Goal: Task Accomplishment & Management: Complete application form

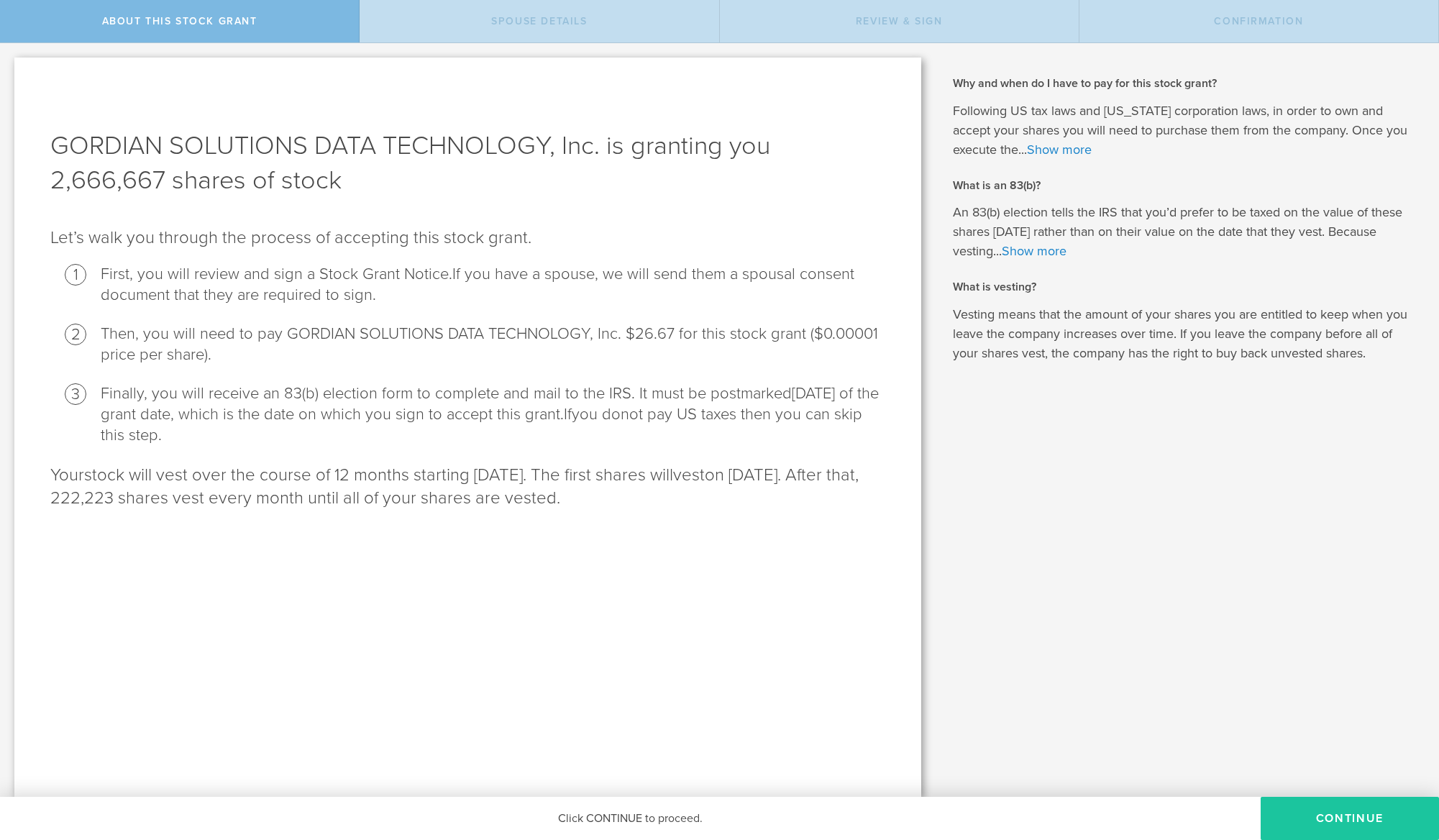
click at [1351, 824] on button "CONTINUE" at bounding box center [1349, 817] width 178 height 43
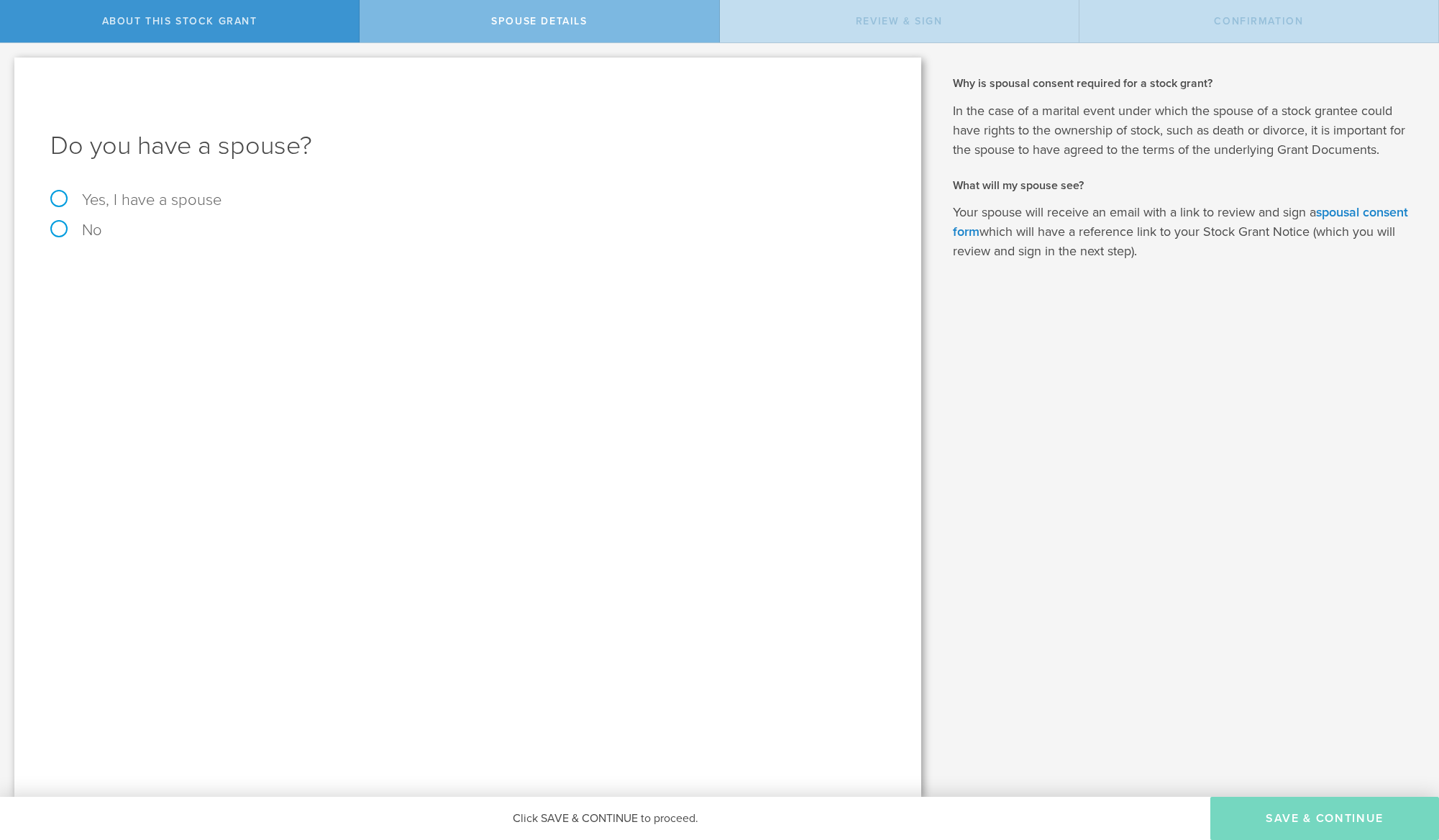
click at [72, 220] on form "Do you have a spouse? Yes, I have a spouse No" at bounding box center [468, 183] width 835 height 109
click at [59, 230] on label "No" at bounding box center [468, 230] width 835 height 16
click at [9, 66] on input "No" at bounding box center [5, 54] width 9 height 23
radio input "true"
click at [1256, 808] on button "Save & Continue" at bounding box center [1325, 817] width 229 height 43
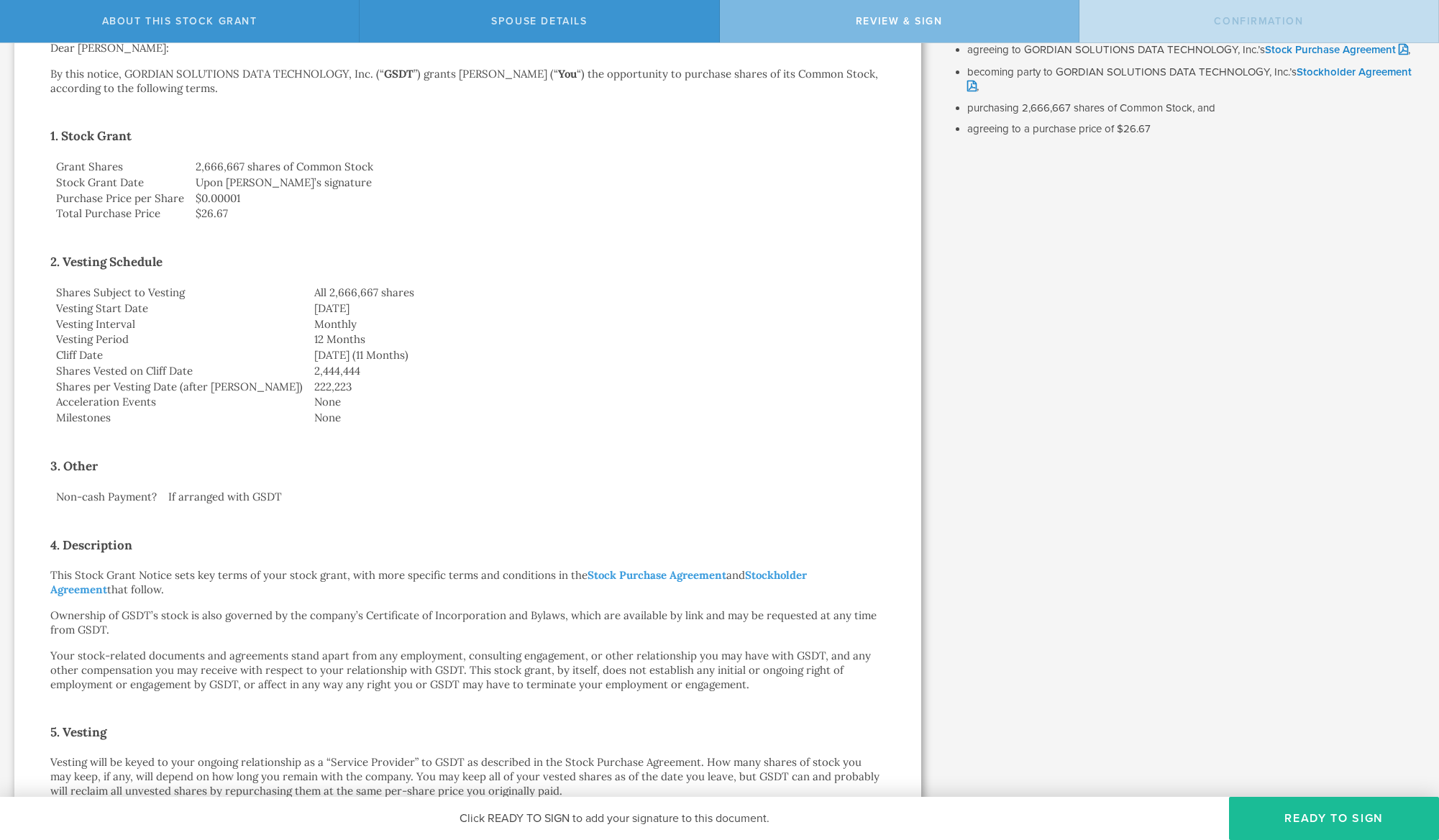
scroll to position [186, 0]
click at [308, 420] on td "None" at bounding box center [596, 417] width 577 height 16
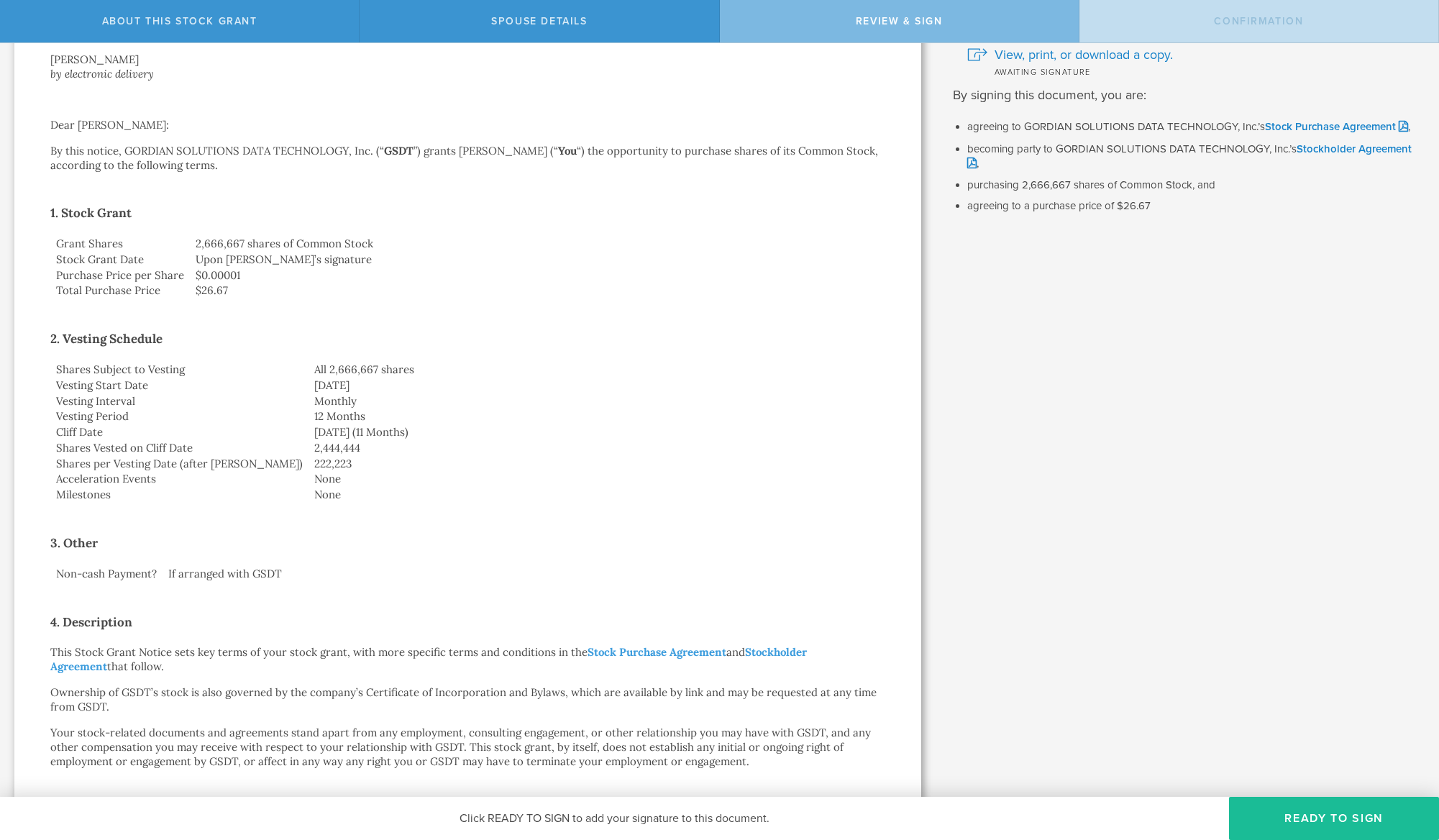
scroll to position [7, 0]
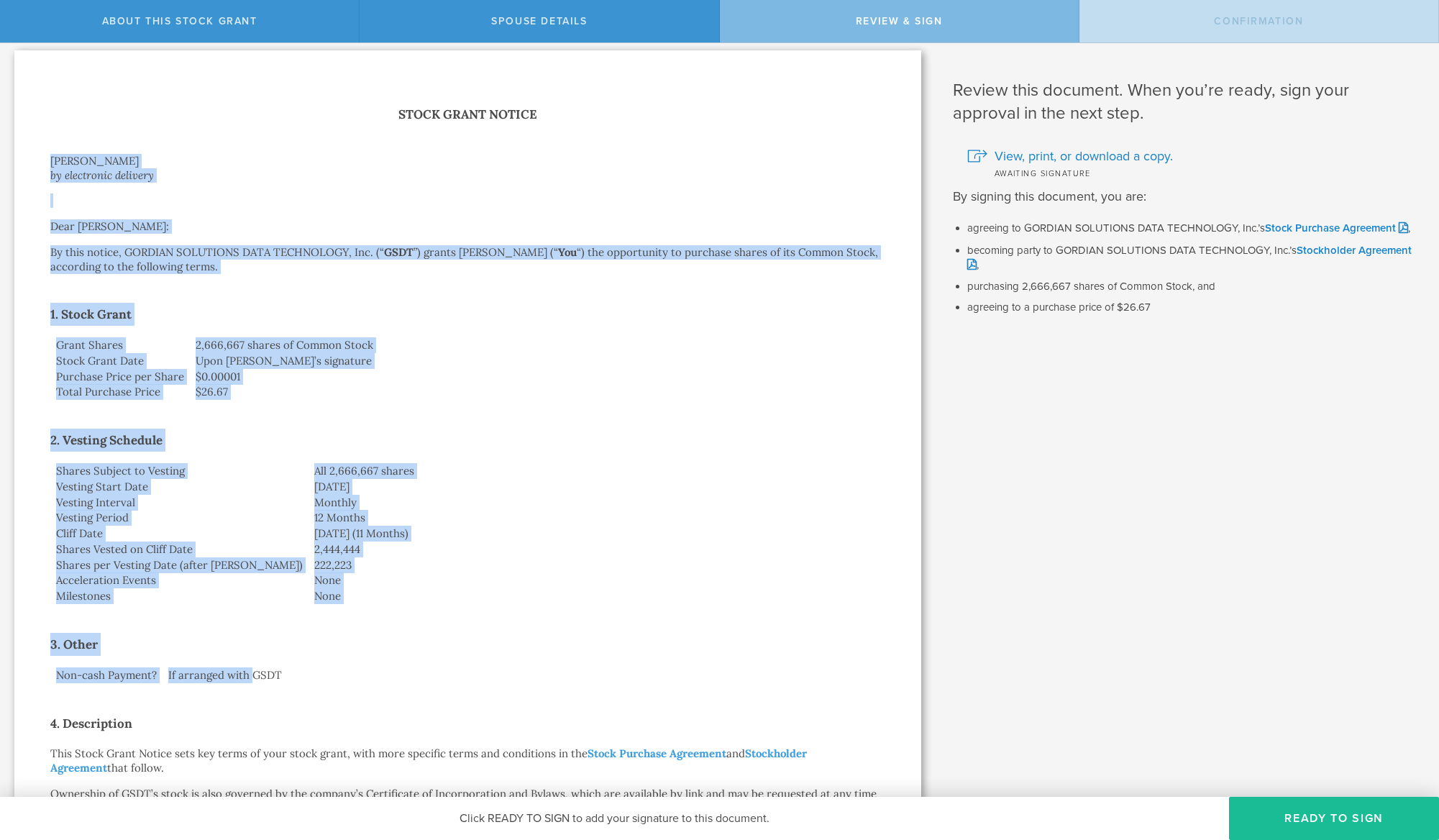
drag, startPoint x: 50, startPoint y: 156, endPoint x: 250, endPoint y: 667, distance: 548.7
click at [250, 667] on div "Stock Grant [PERSON_NAME] by electronic delivery Dear [PERSON_NAME]: By this no…" at bounding box center [468, 783] width 835 height 1358
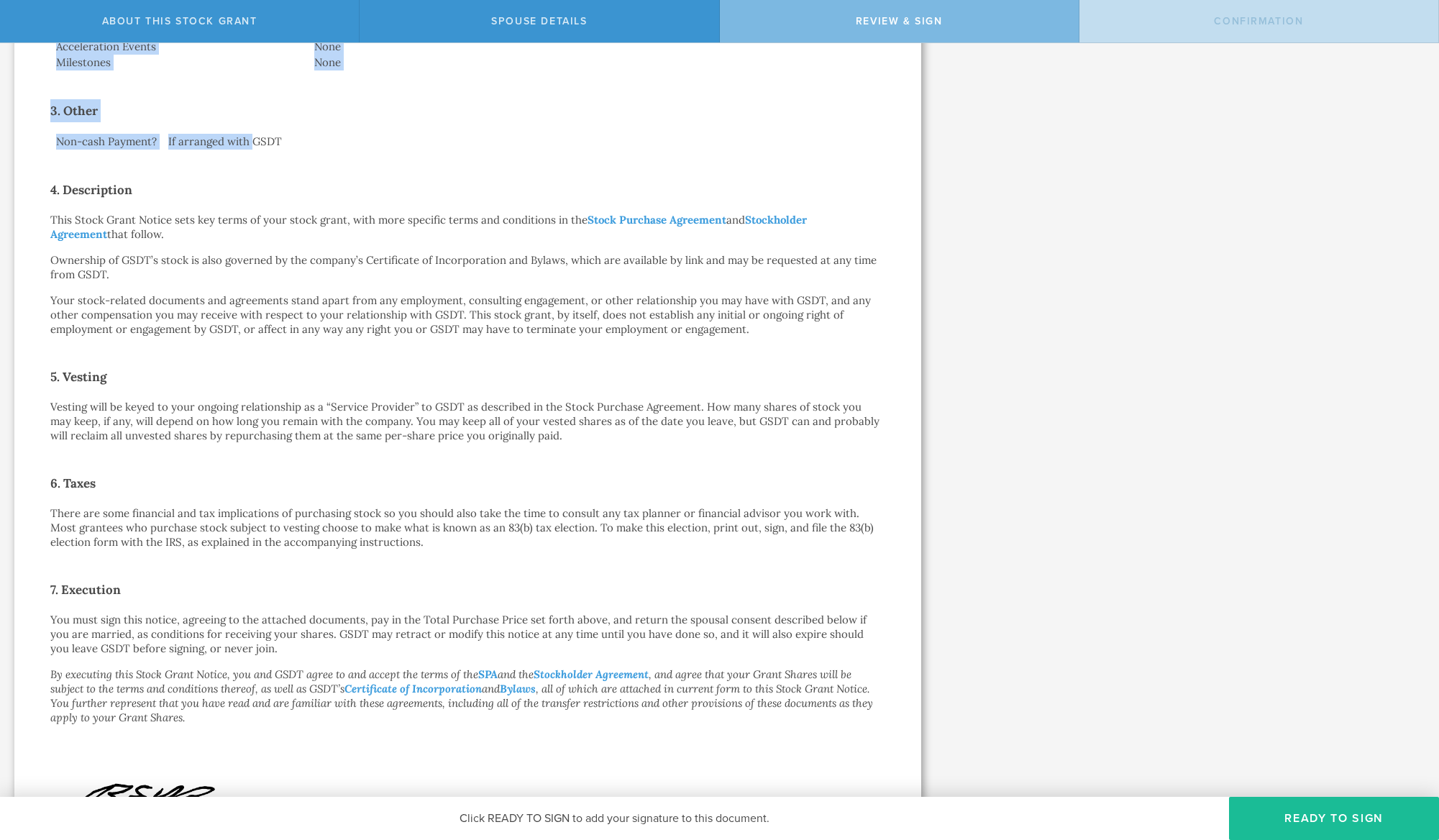
scroll to position [671, 0]
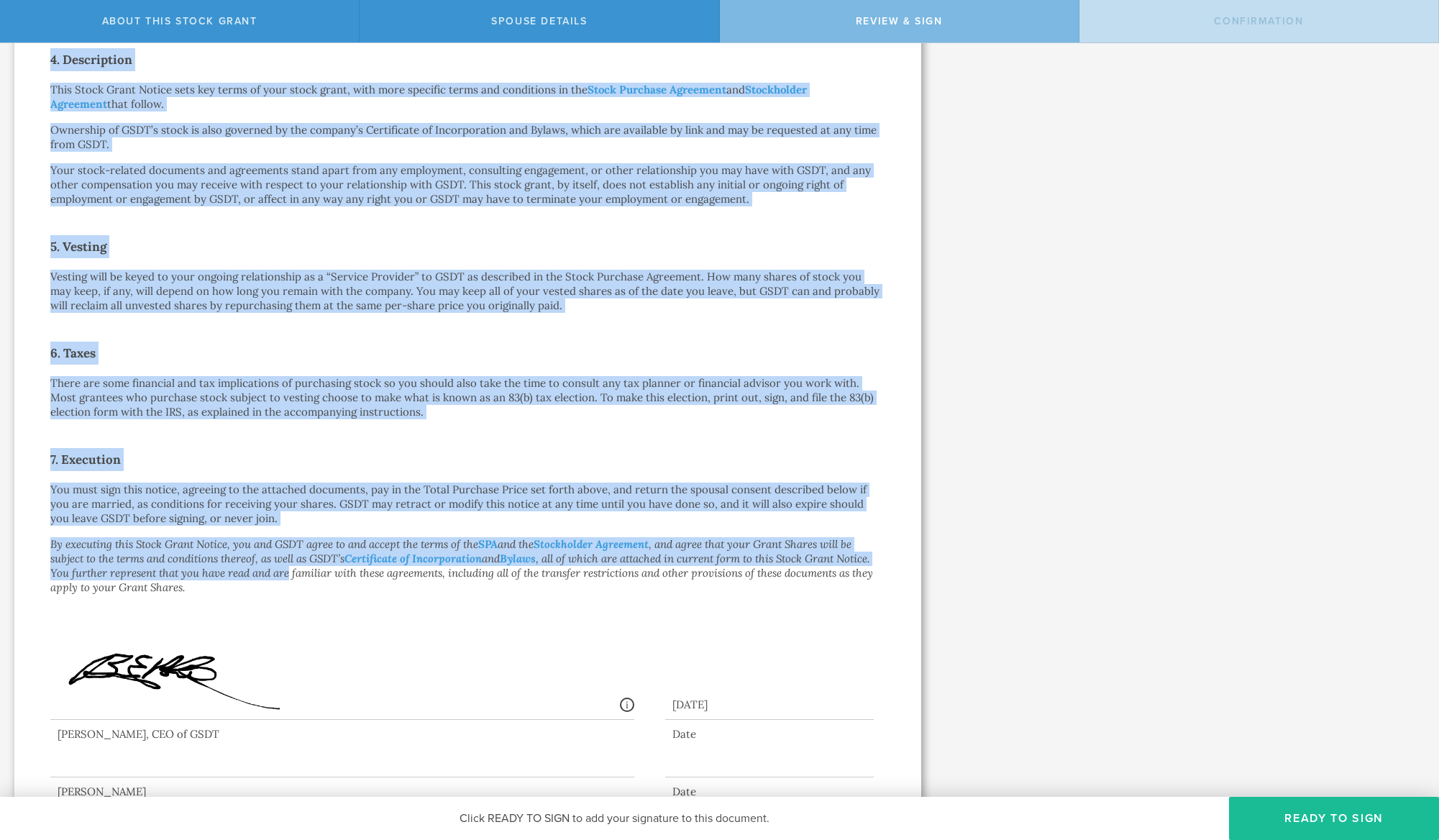
click at [289, 573] on em "By executing this Stock Grant Notice, you and GSDT agree to and accept the term…" at bounding box center [462, 565] width 823 height 57
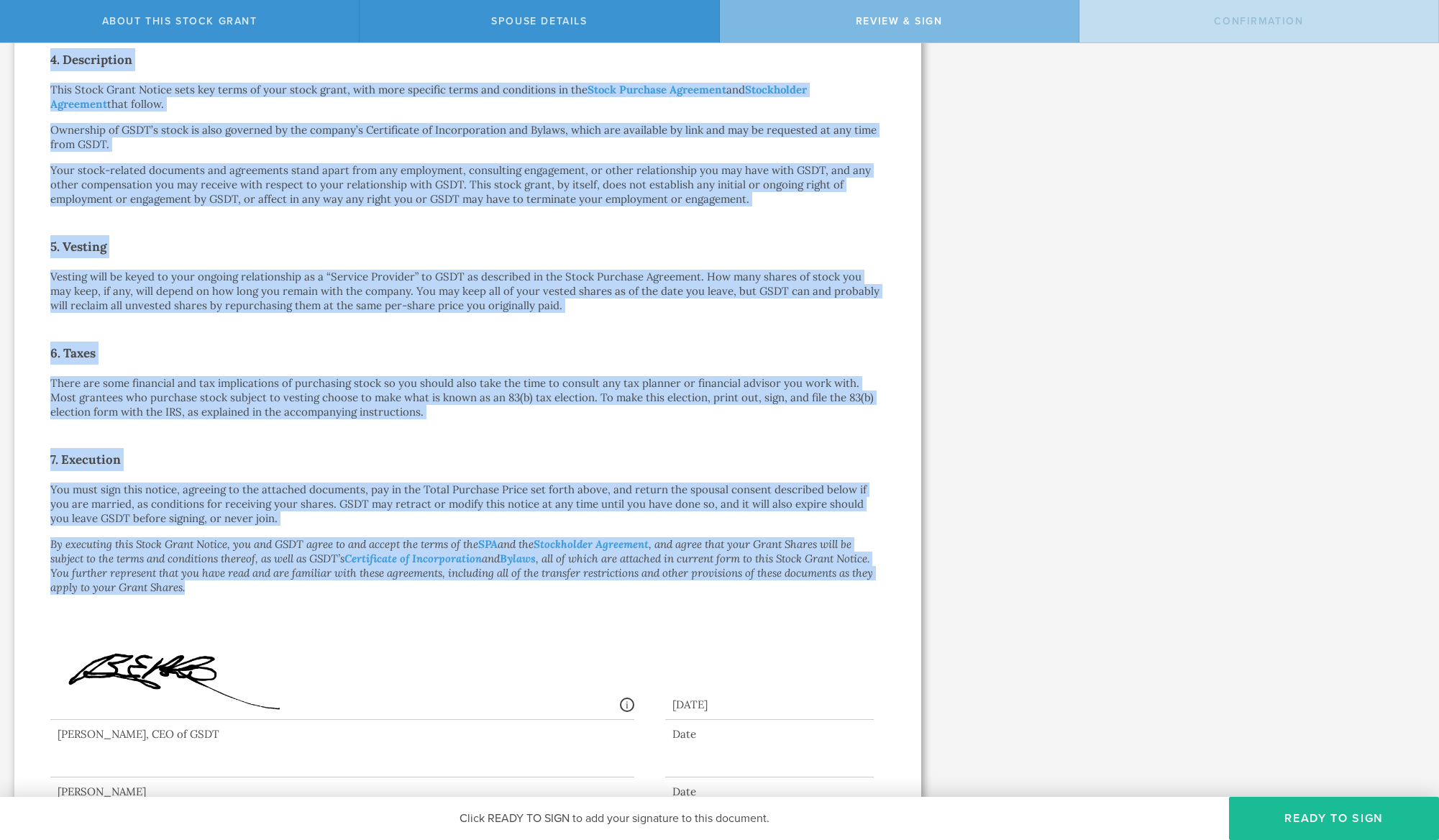
click at [225, 592] on div "Signed By: [PERSON_NAME] [PERSON_NAME][EMAIL_ADDRESS][DOMAIN_NAME] IP: [TECHNIC…" at bounding box center [343, 652] width 584 height 135
copy div "Loremip Dolorsi Ametcons ad elitseddoe temporin Utla Etdolor Magnaal Enimadmi: …"
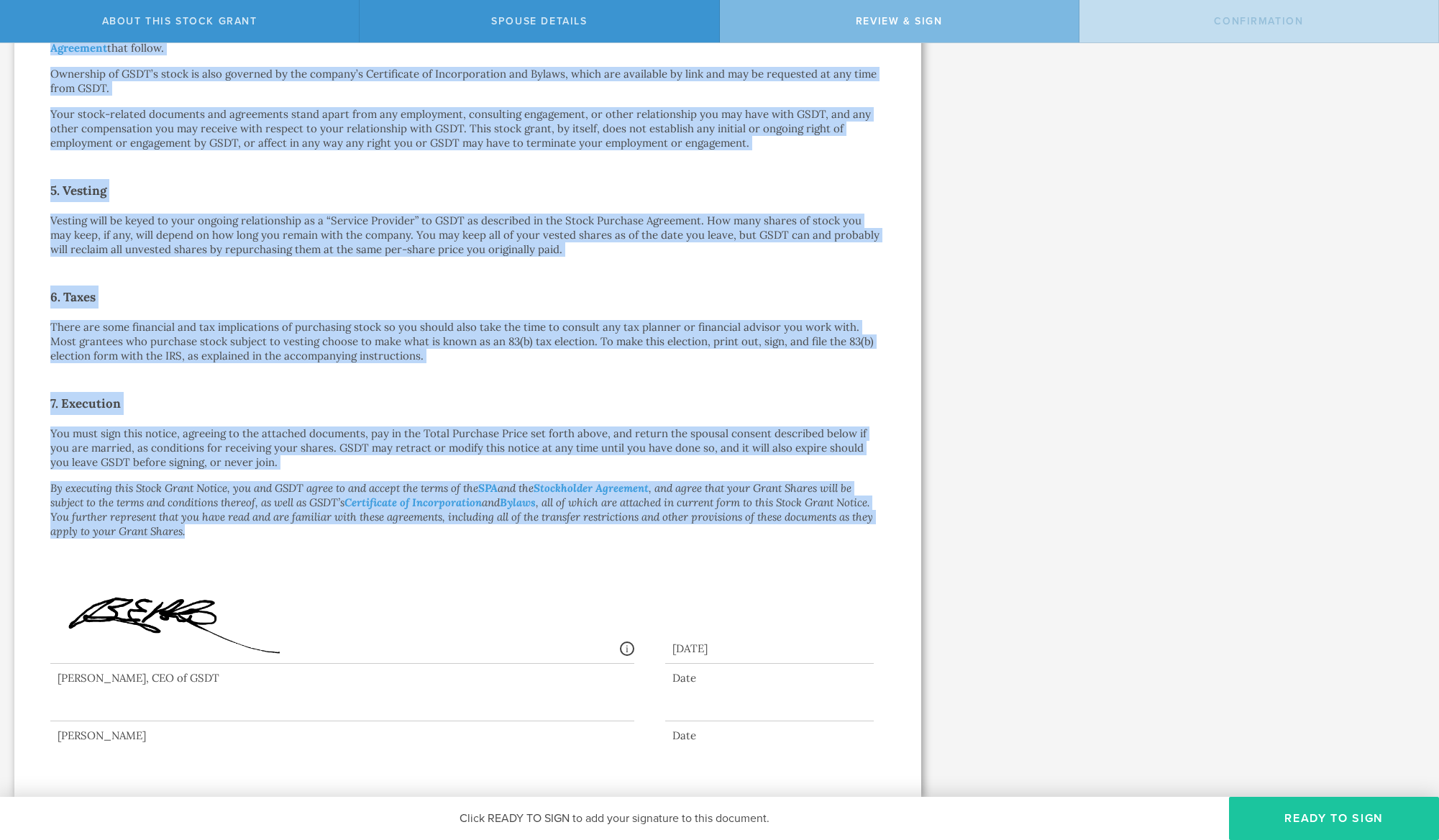
click at [1289, 820] on button "Ready to Sign" at bounding box center [1335, 817] width 210 height 43
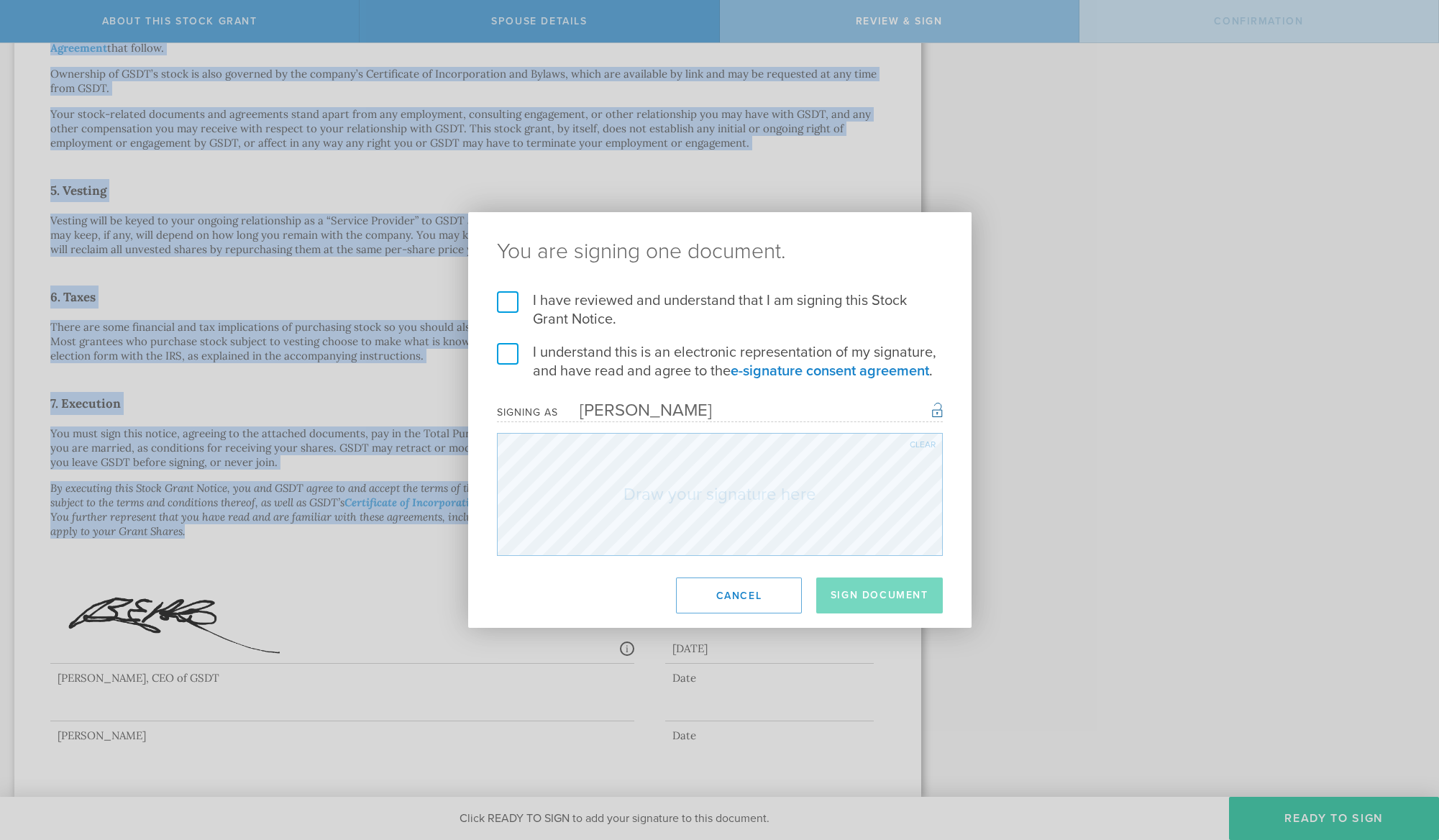
click at [508, 307] on label "I have reviewed and understand that I am signing this Stock Grant Notice." at bounding box center [720, 310] width 446 height 37
click at [0, 0] on input "I have reviewed and understand that I am signing this Stock Grant Notice." at bounding box center [0, 0] width 0 height 0
click at [508, 362] on label "I understand this is an electronic representation of my signature, and have rea…" at bounding box center [720, 362] width 446 height 37
click at [0, 0] on input "I understand this is an electronic representation of my signature, and have rea…" at bounding box center [0, 0] width 0 height 0
click at [873, 592] on button "Sign Document" at bounding box center [879, 596] width 127 height 36
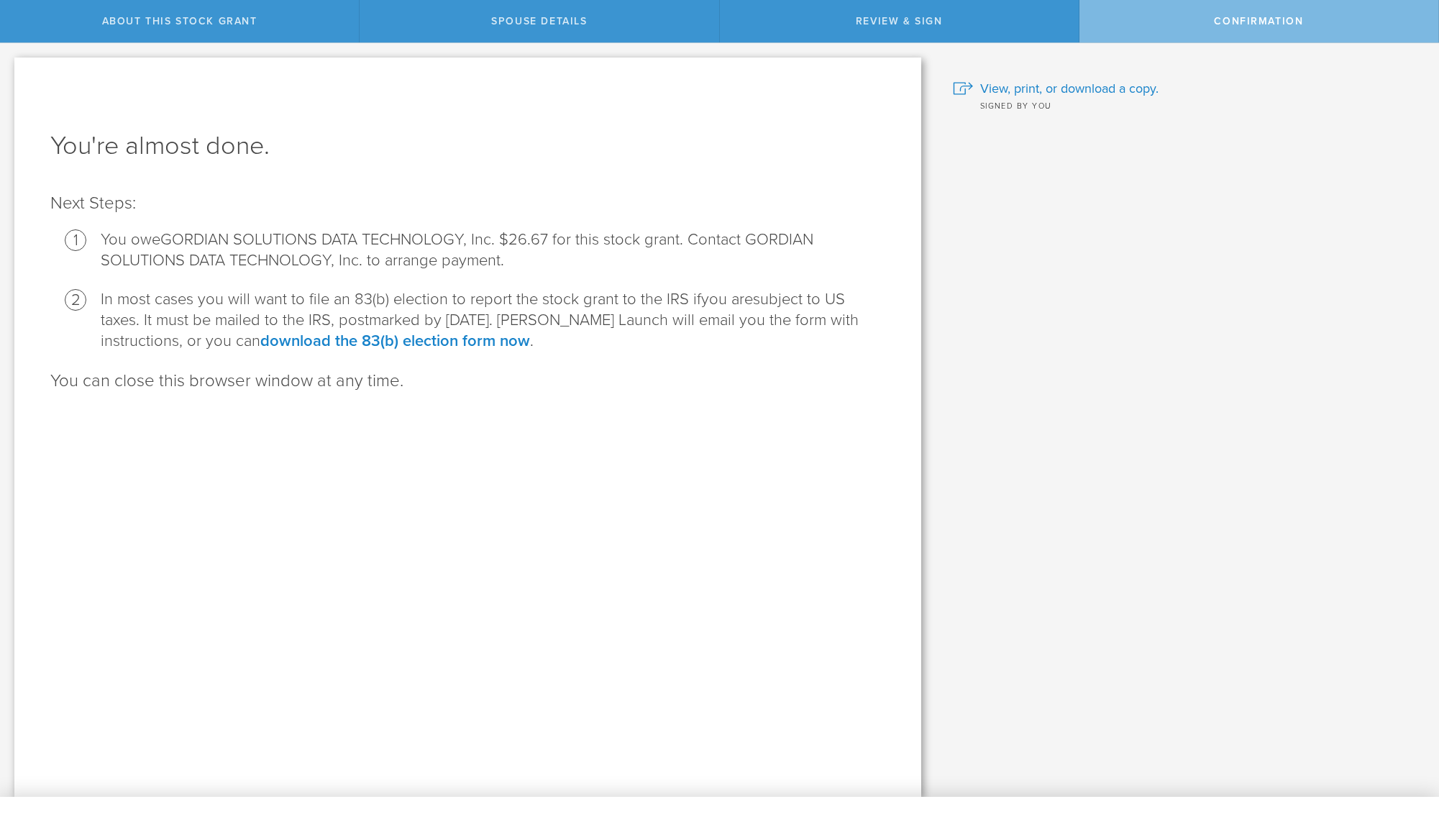
scroll to position [0, 0]
click at [413, 341] on link "download the 83(b) election form now" at bounding box center [395, 341] width 269 height 19
